Goal: Check status: Check status

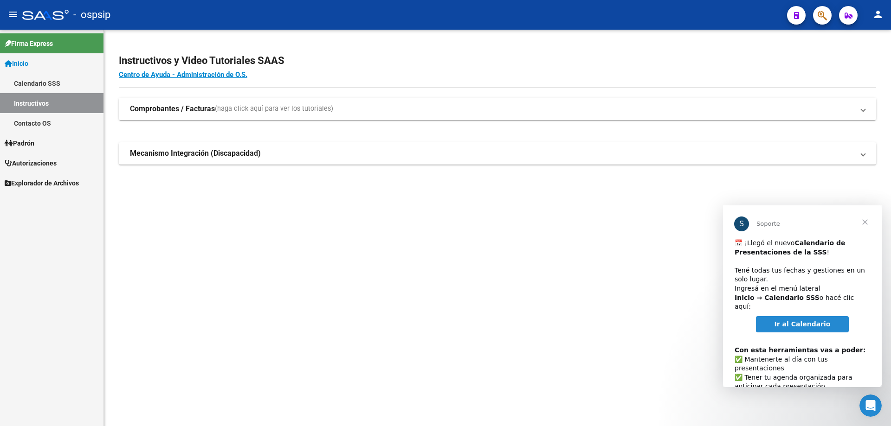
click at [41, 165] on span "Autorizaciones" at bounding box center [31, 163] width 52 height 10
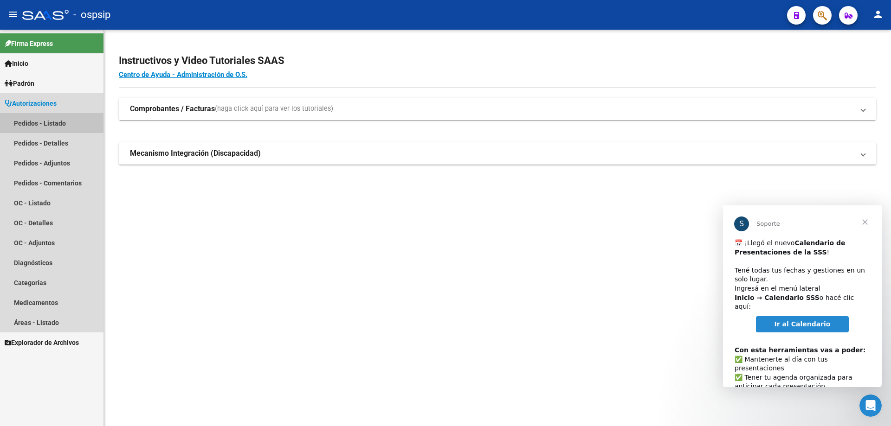
click at [61, 123] on link "Pedidos - Listado" at bounding box center [51, 123] width 103 height 20
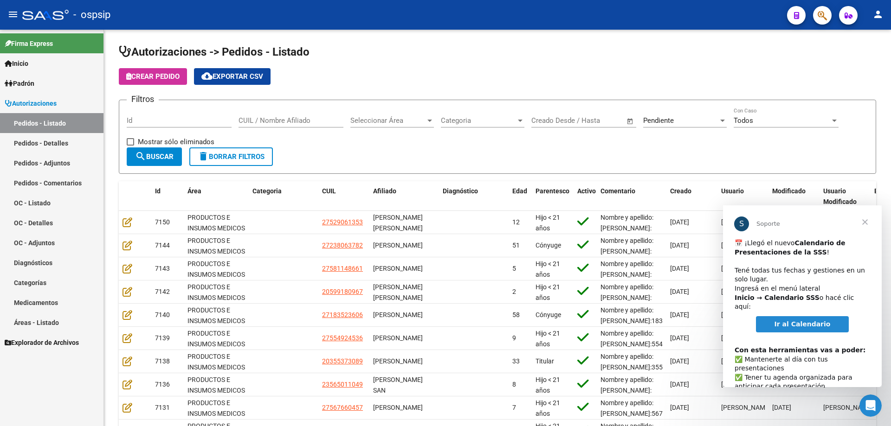
click at [868, 224] on span "Cerrar" at bounding box center [864, 222] width 33 height 33
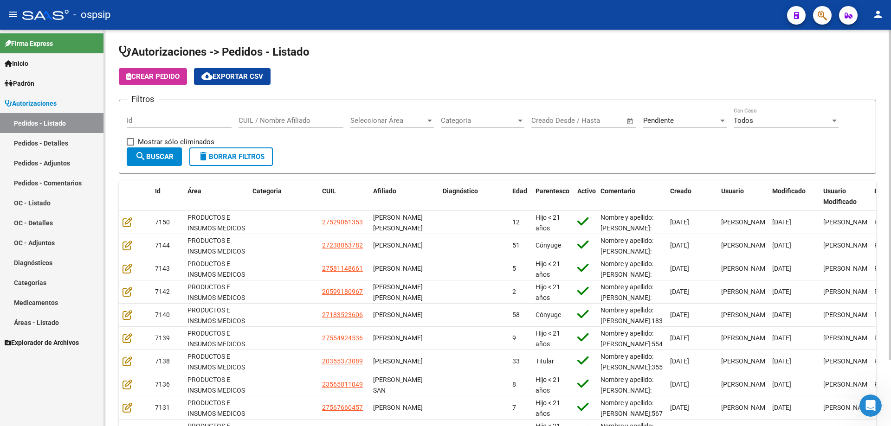
click at [712, 116] on div "Pendiente Seleccionar Estado" at bounding box center [685, 118] width 84 height 20
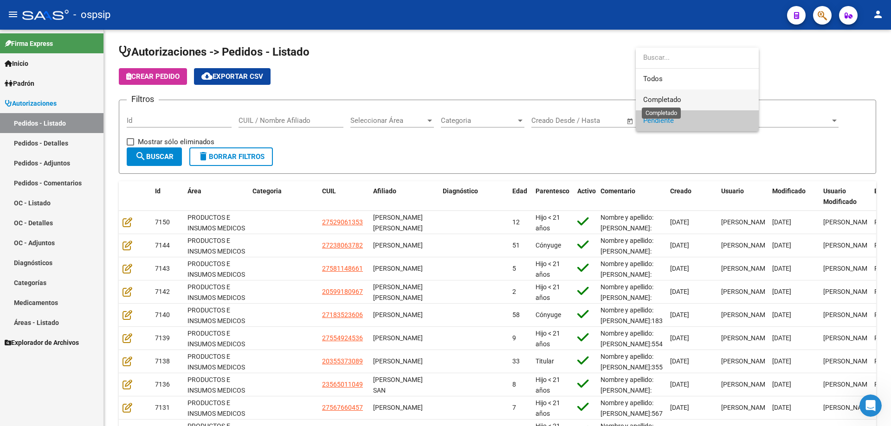
drag, startPoint x: 667, startPoint y: 97, endPoint x: 199, endPoint y: 143, distance: 471.0
click at [666, 97] on span "Completado" at bounding box center [662, 100] width 38 height 8
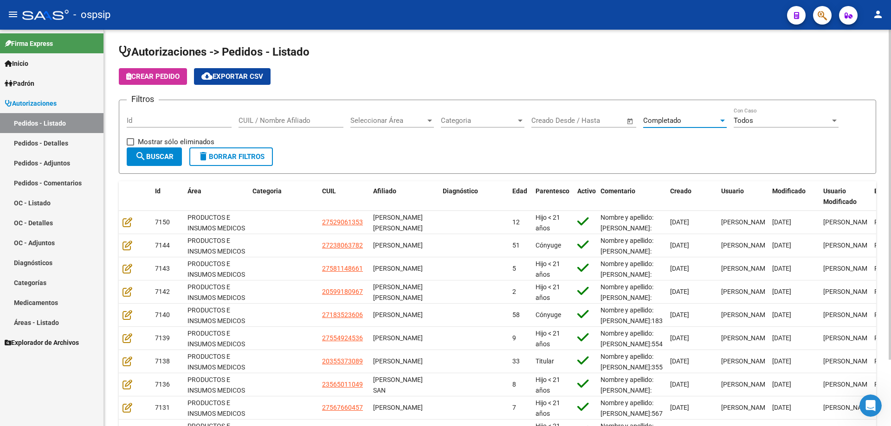
click at [136, 155] on mat-icon "search" at bounding box center [140, 156] width 11 height 11
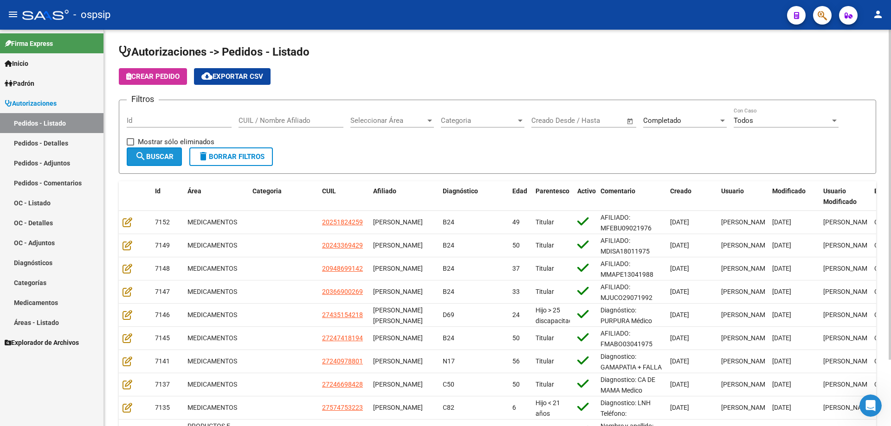
click at [174, 158] on span "search Buscar" at bounding box center [154, 157] width 39 height 8
click at [217, 81] on button "cloud_download Exportar CSV" at bounding box center [232, 76] width 77 height 17
click at [63, 143] on link "Pedidos - Detalles" at bounding box center [51, 143] width 103 height 20
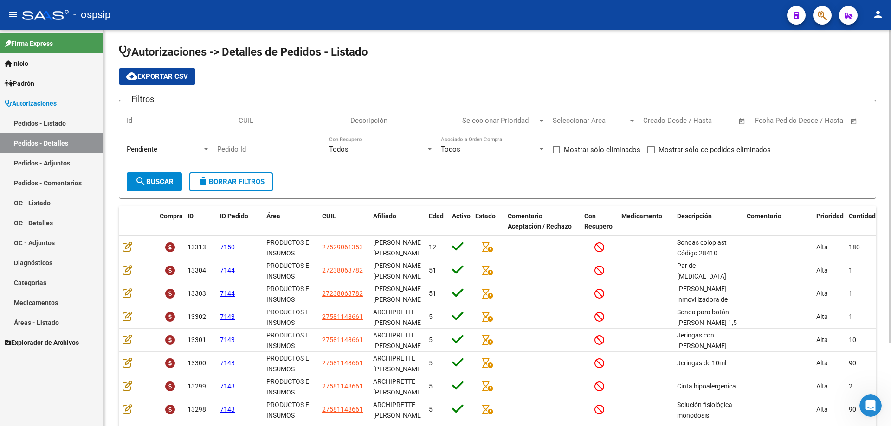
click at [164, 147] on div "Pendiente" at bounding box center [164, 149] width 75 height 8
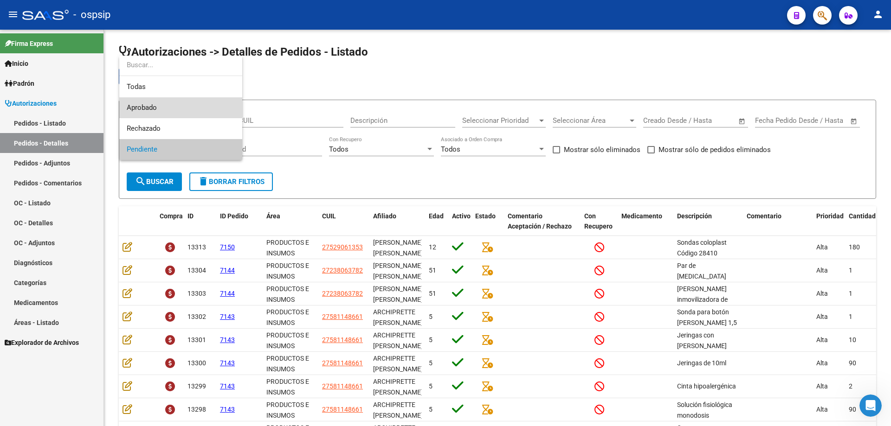
click at [167, 106] on span "Aprobado" at bounding box center [181, 107] width 108 height 21
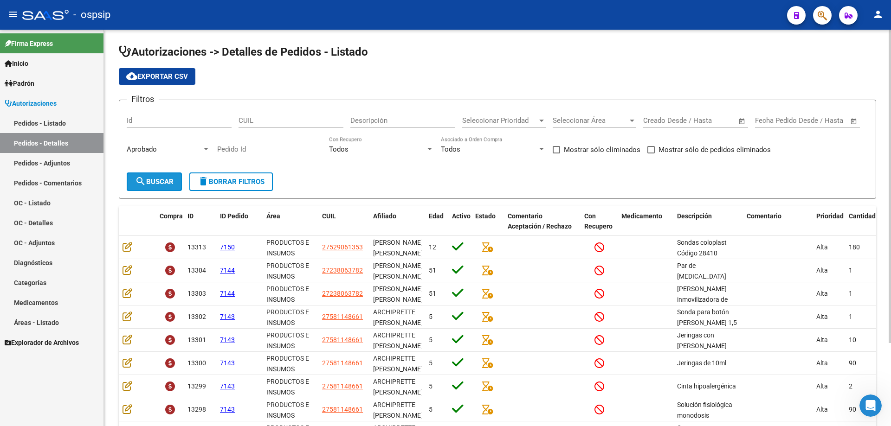
click at [141, 178] on mat-icon "search" at bounding box center [140, 181] width 11 height 11
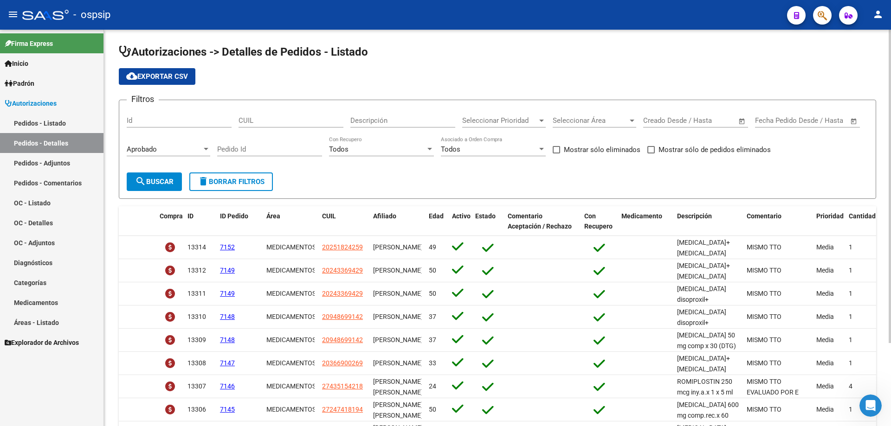
click at [148, 181] on span "search Buscar" at bounding box center [154, 182] width 39 height 8
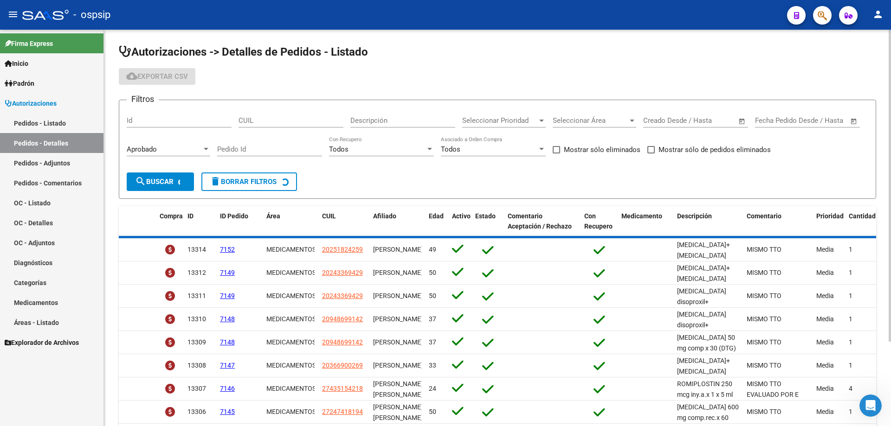
click at [155, 73] on span "cloud_download Exportar CSV" at bounding box center [157, 76] width 62 height 8
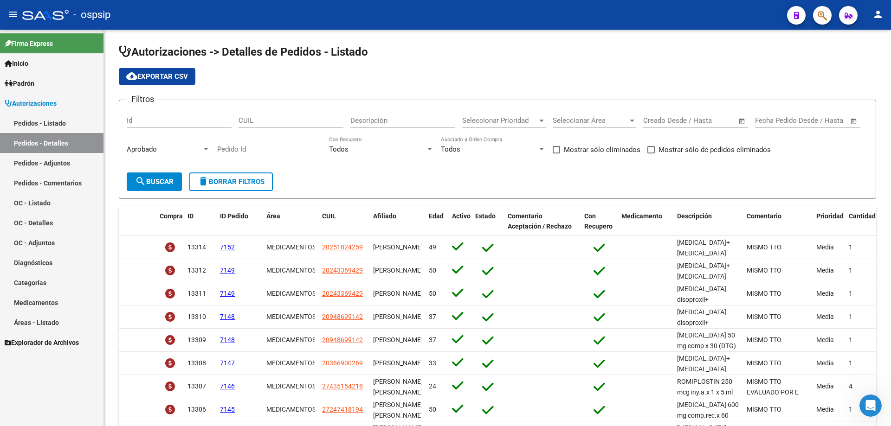
click at [68, 119] on link "Pedidos - Listado" at bounding box center [51, 123] width 103 height 20
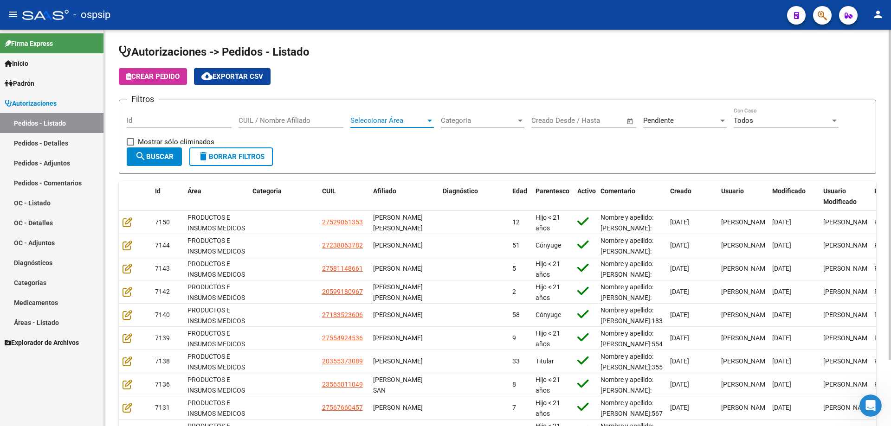
click at [416, 123] on span "Seleccionar Área" at bounding box center [387, 120] width 75 height 8
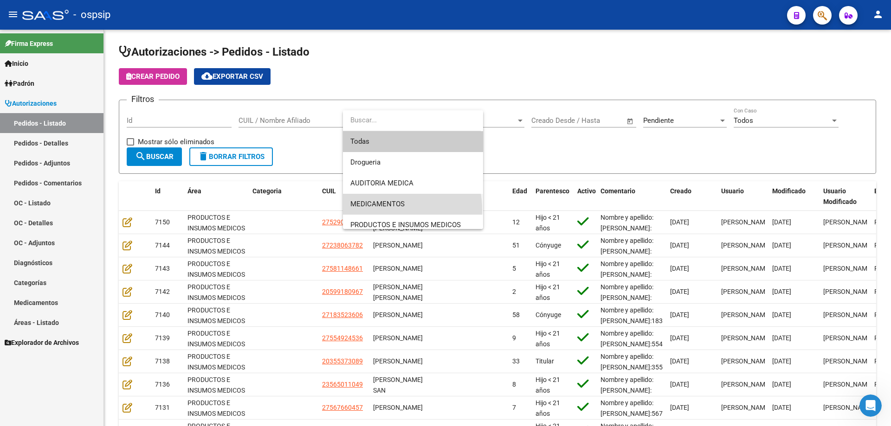
click at [384, 210] on span "MEDICAMENTOS" at bounding box center [412, 204] width 125 height 21
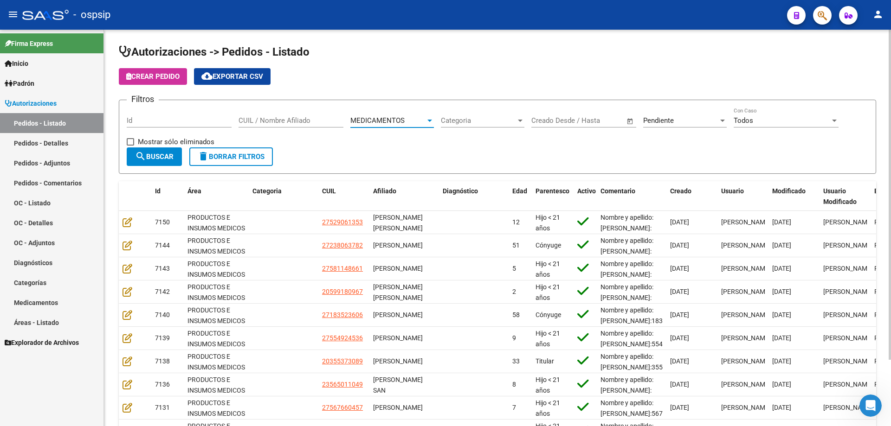
click at [171, 162] on button "search Buscar" at bounding box center [154, 157] width 55 height 19
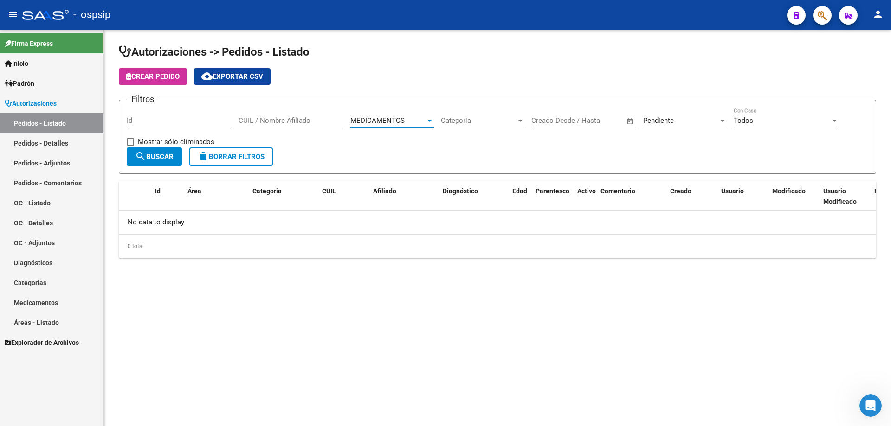
click at [397, 121] on span "MEDICAMENTOS" at bounding box center [377, 120] width 54 height 8
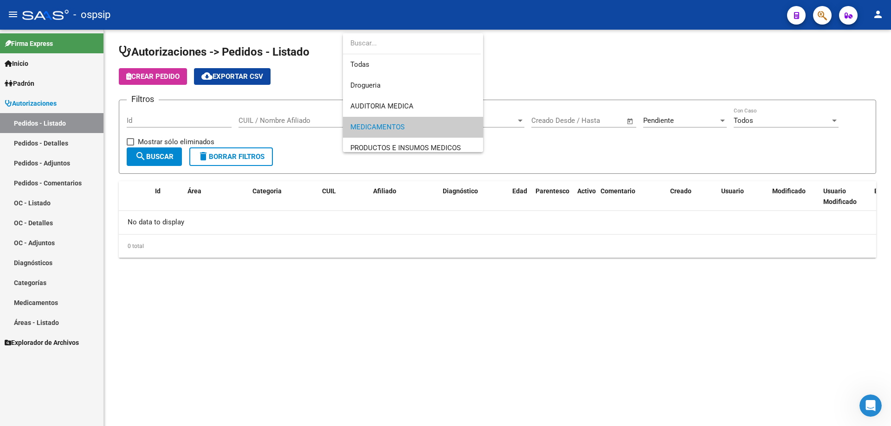
scroll to position [6, 0]
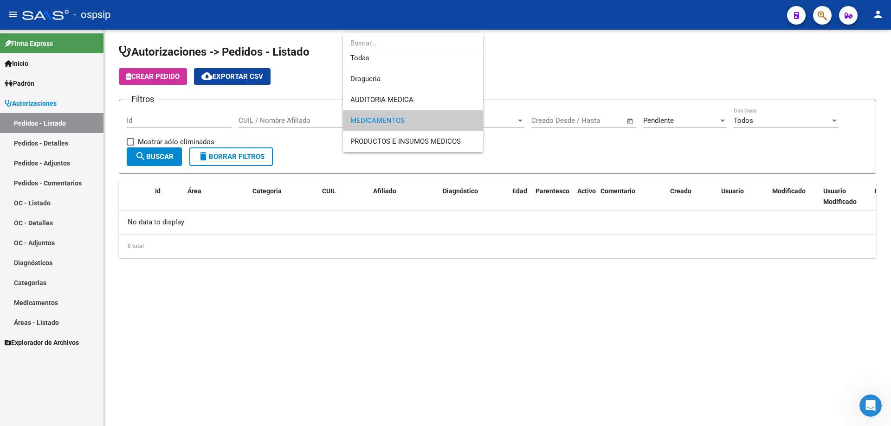
click at [310, 144] on div at bounding box center [445, 213] width 891 height 426
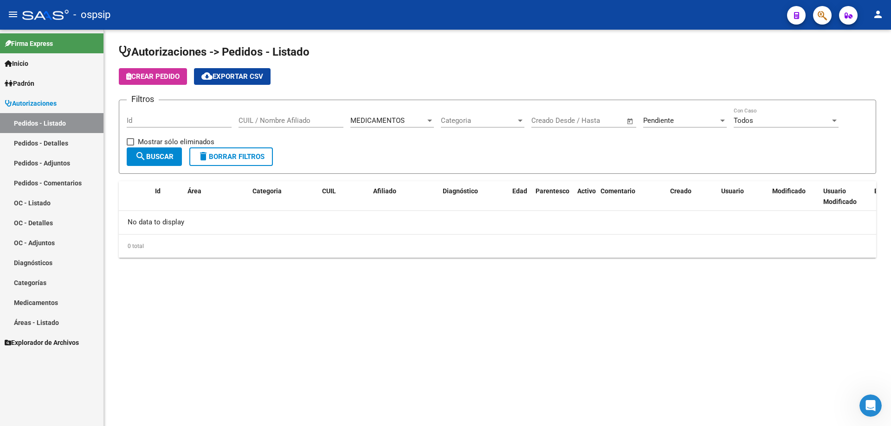
click at [655, 128] on div "Pendiente Seleccionar Estado" at bounding box center [685, 122] width 84 height 29
click at [664, 123] on span "Pendiente" at bounding box center [658, 120] width 31 height 8
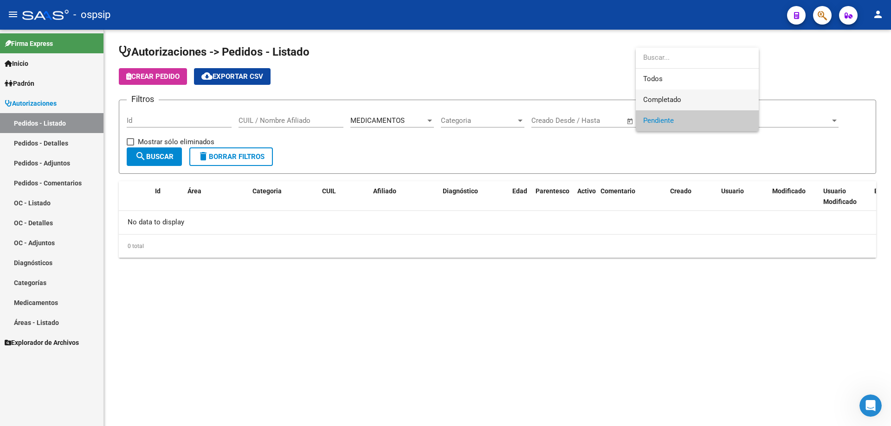
click at [664, 103] on span "Completado" at bounding box center [662, 100] width 38 height 8
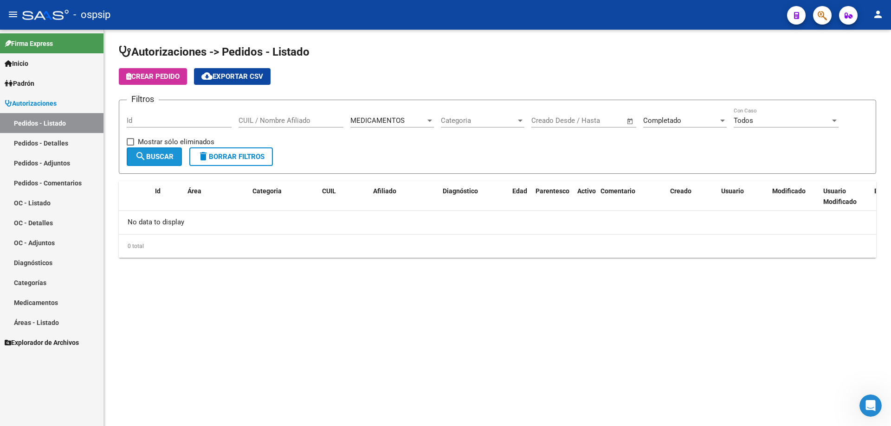
click at [148, 157] on span "search Buscar" at bounding box center [154, 157] width 39 height 8
